Goal: Browse casually

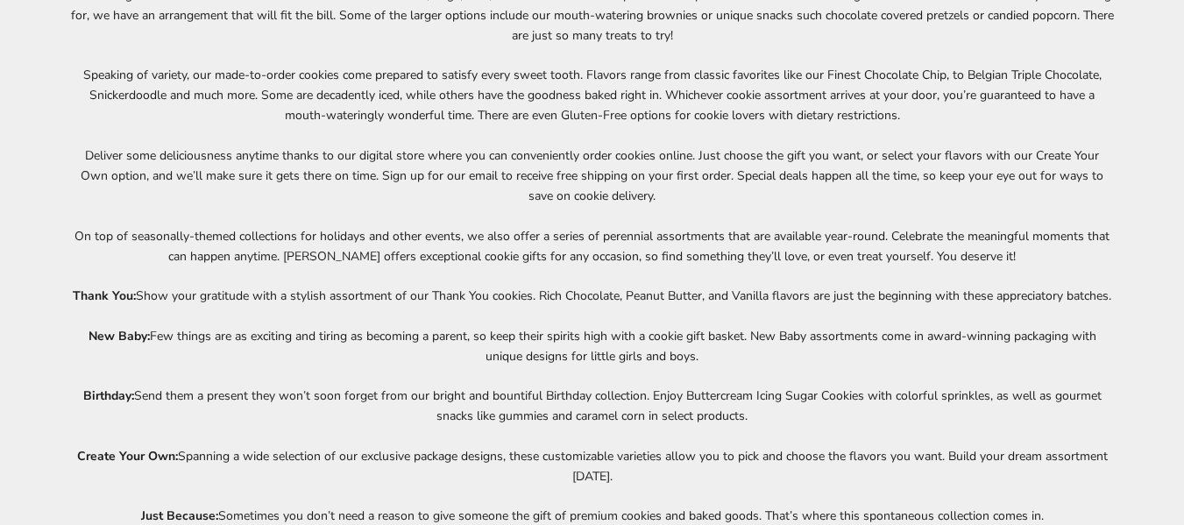
scroll to position [6047, 0]
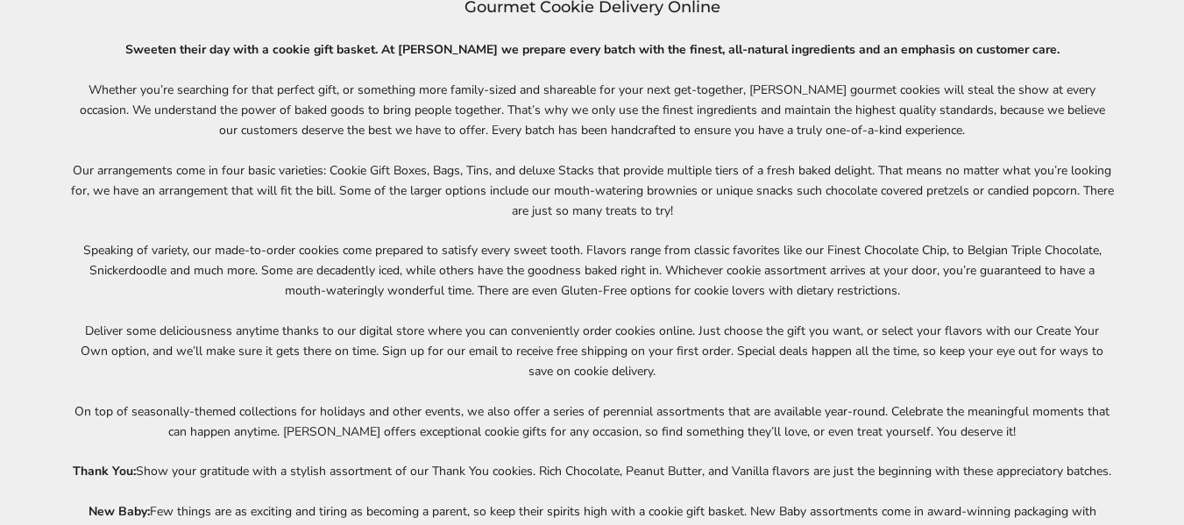
click at [603, 360] on p "Deliver some deliciousness anytime thanks to our digital store where you can co…" at bounding box center [592, 351] width 1044 height 60
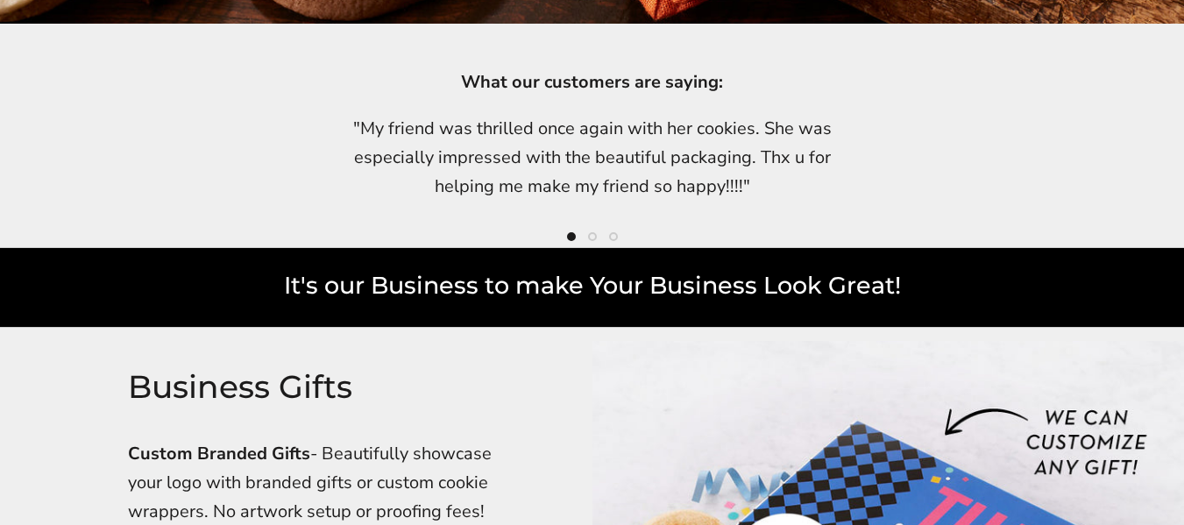
scroll to position [4470, 0]
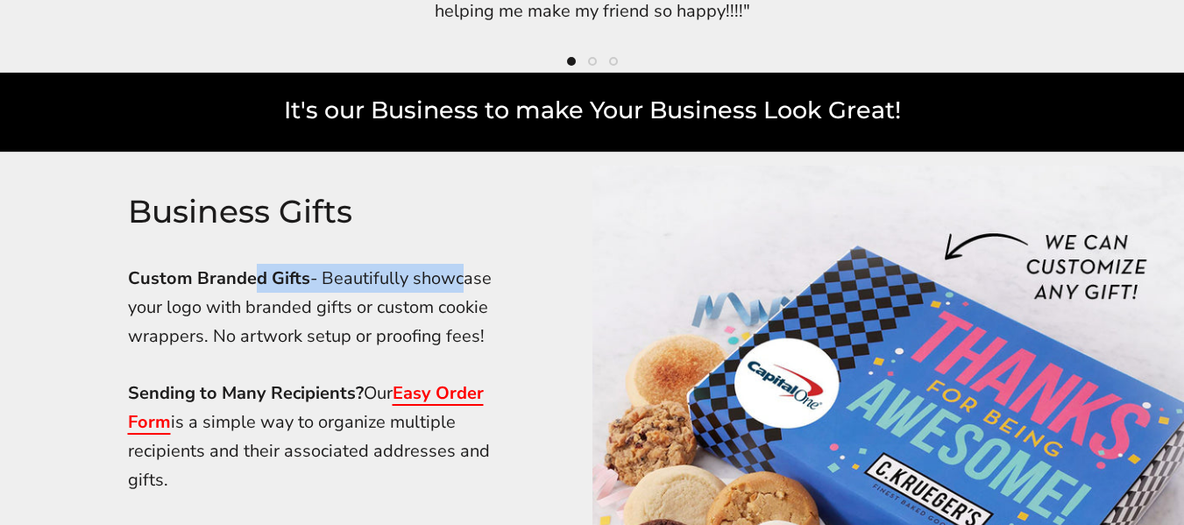
drag, startPoint x: 258, startPoint y: 282, endPoint x: 464, endPoint y: 287, distance: 206.9
click at [464, 287] on p "Custom Branded Gifts - Beautifully showcase your logo with branded gifts or cus…" at bounding box center [316, 307] width 377 height 87
click at [460, 315] on p "Custom Branded Gifts - Beautifully showcase your logo with branded gifts or cus…" at bounding box center [316, 307] width 377 height 87
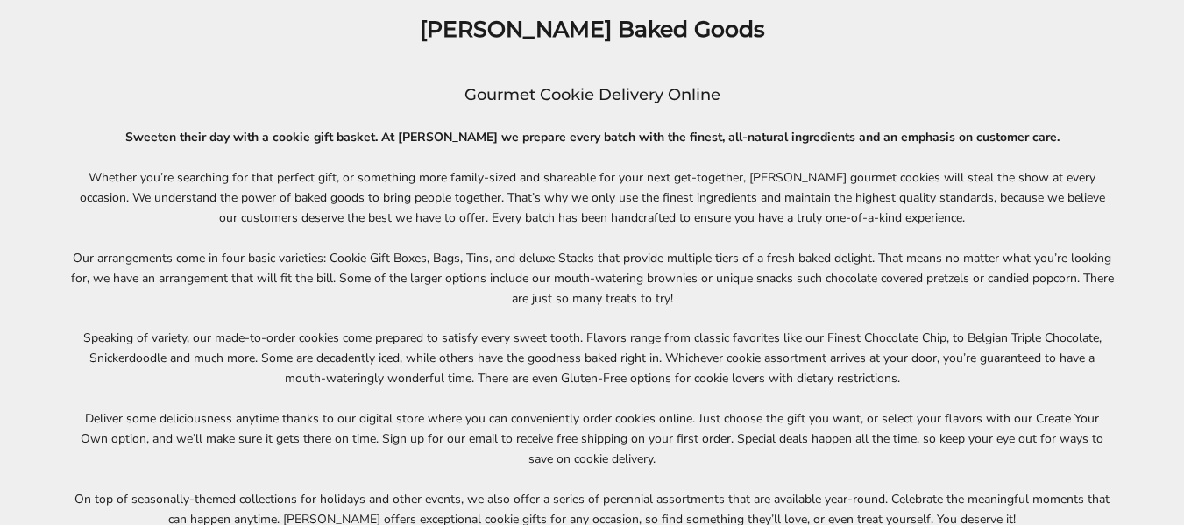
scroll to position [5872, 0]
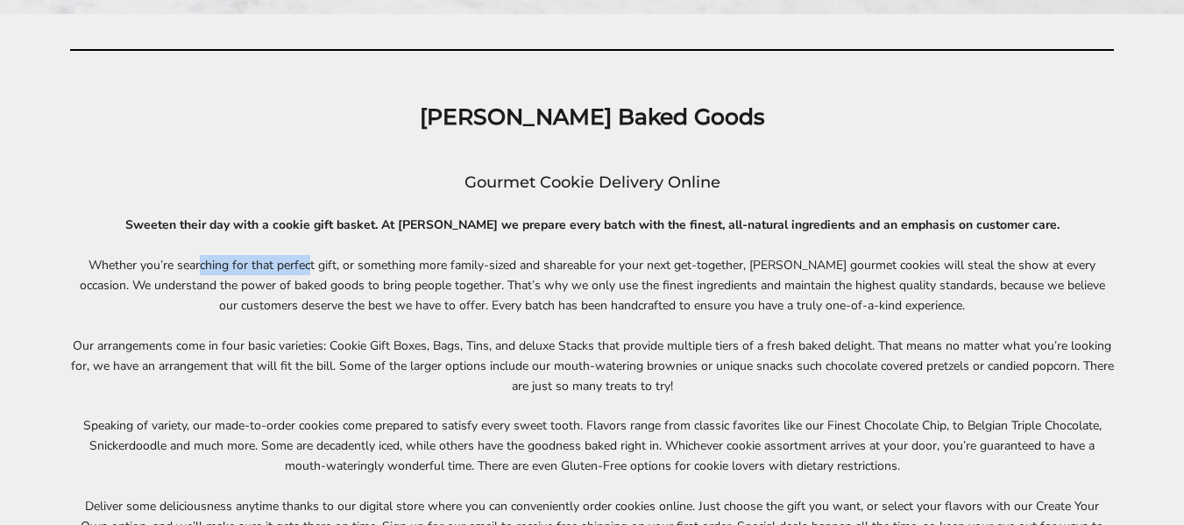
drag, startPoint x: 185, startPoint y: 262, endPoint x: 322, endPoint y: 262, distance: 136.7
click at [305, 263] on p "Whether you’re searching for that perfect gift, or something more family-sized …" at bounding box center [592, 285] width 1044 height 60
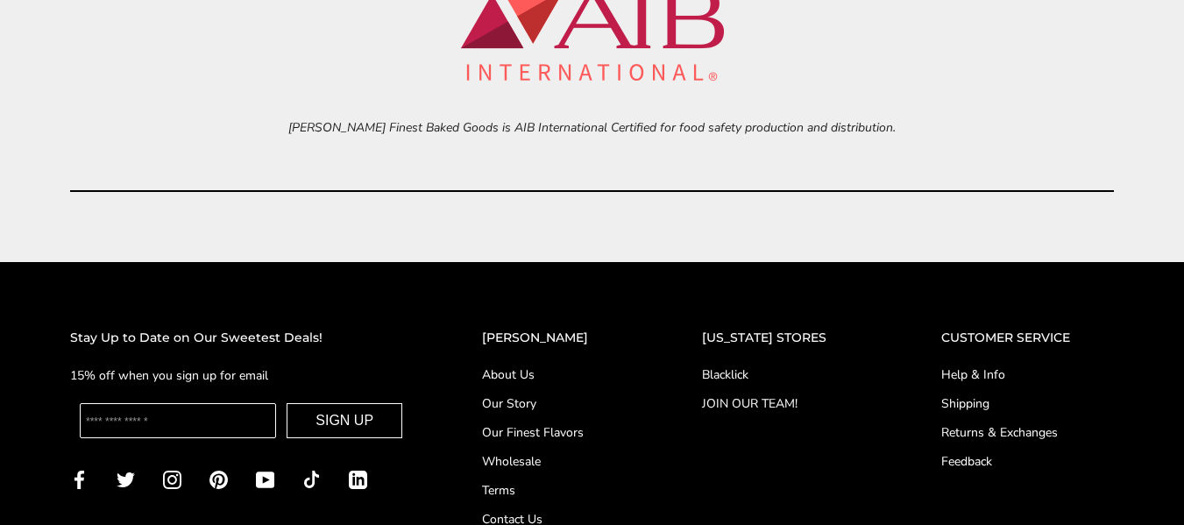
scroll to position [7252, 0]
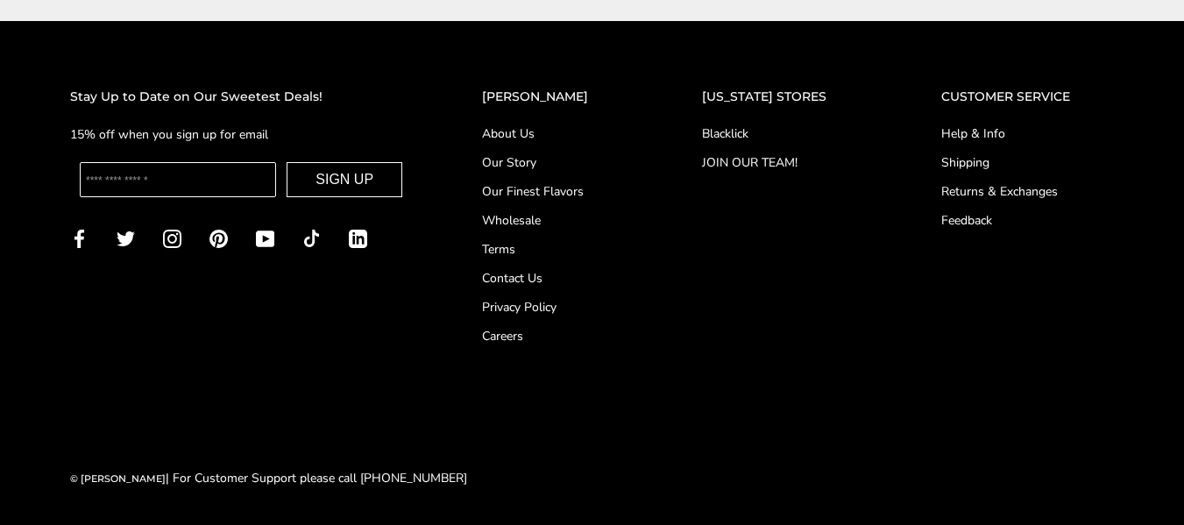
click at [363, 238] on span "LinkedIn" at bounding box center [358, 238] width 18 height 17
